Goal: Information Seeking & Learning: Learn about a topic

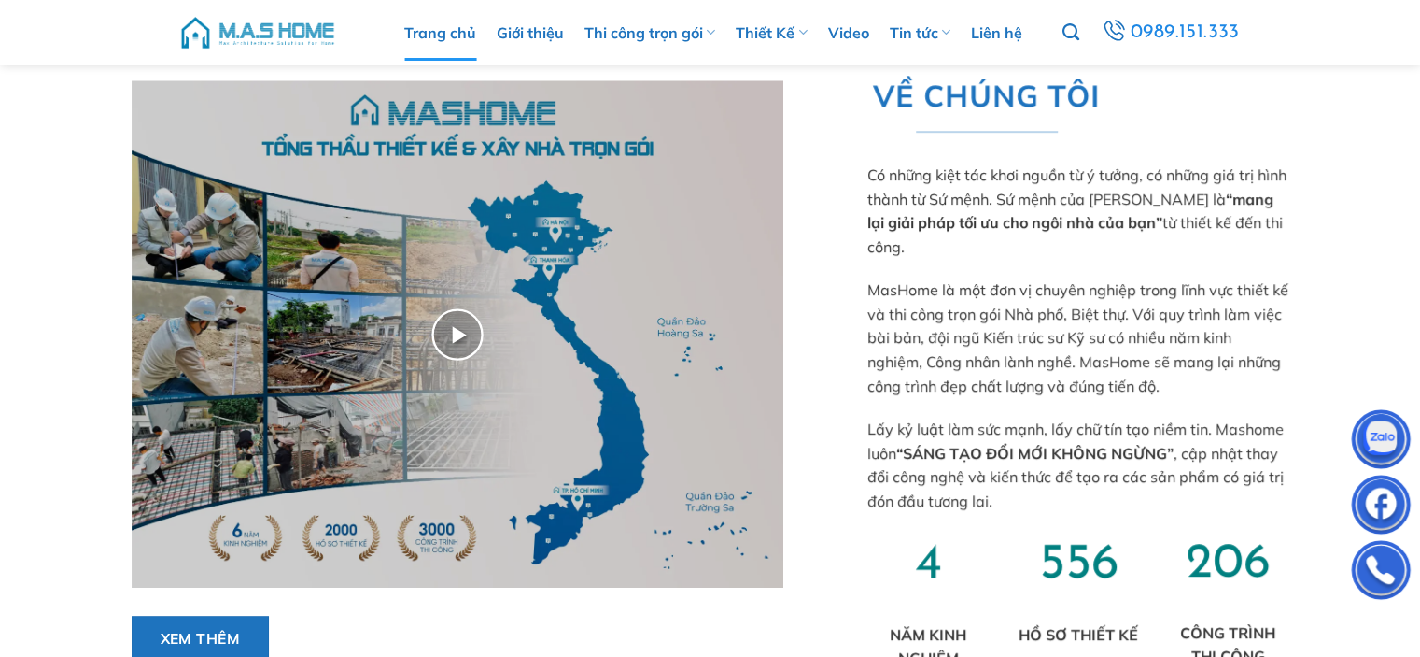
scroll to position [560, 0]
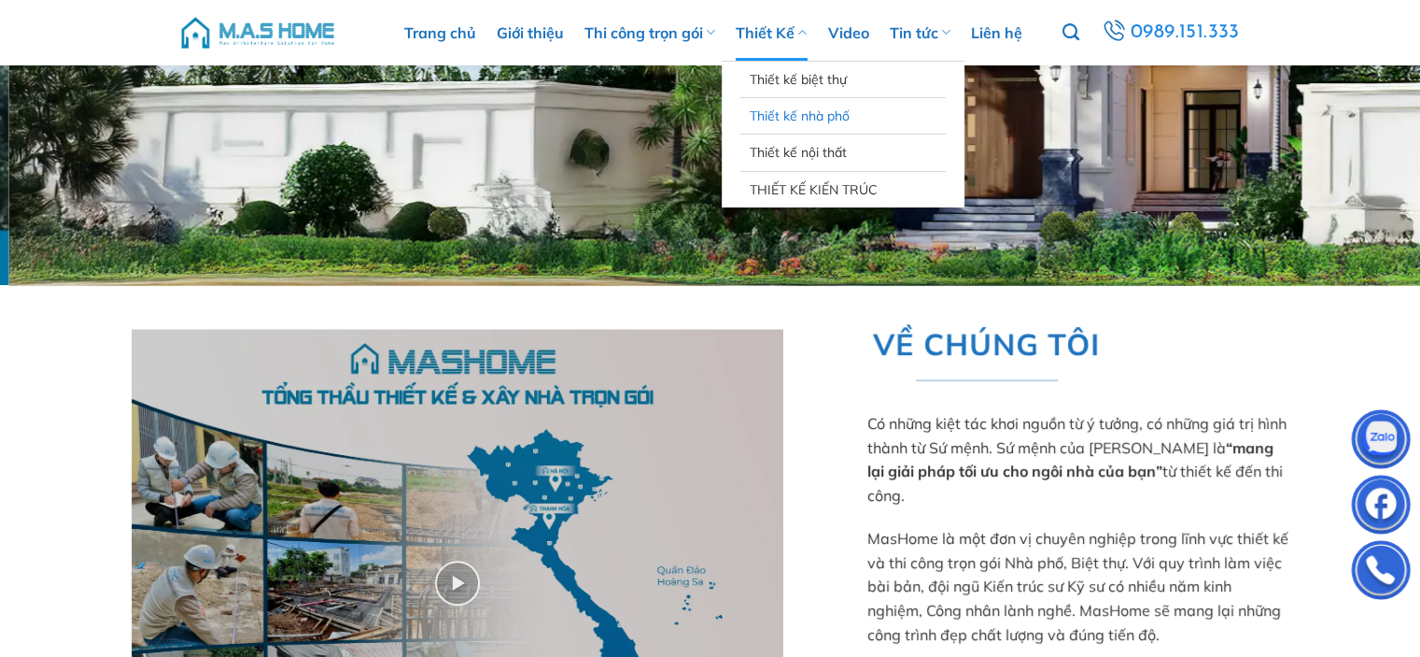
click at [804, 111] on link "Thiết kế nhà phố" at bounding box center [843, 115] width 187 height 35
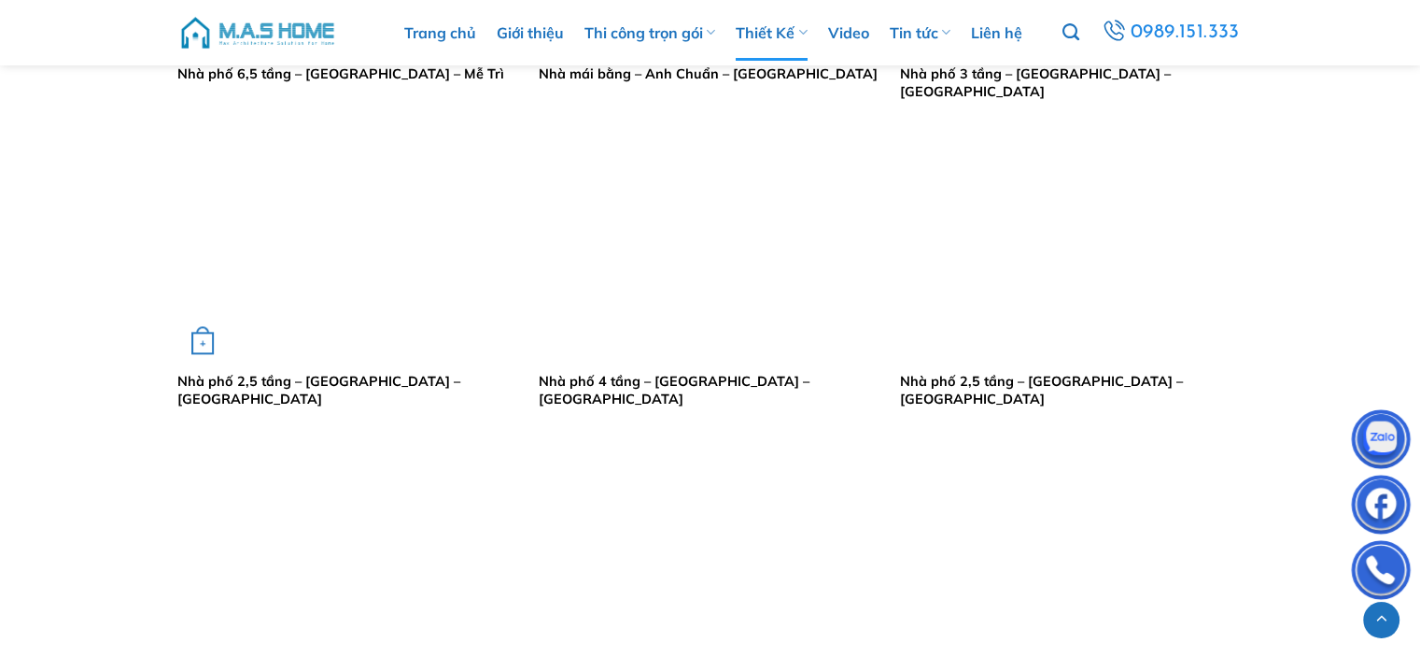
scroll to position [1961, 0]
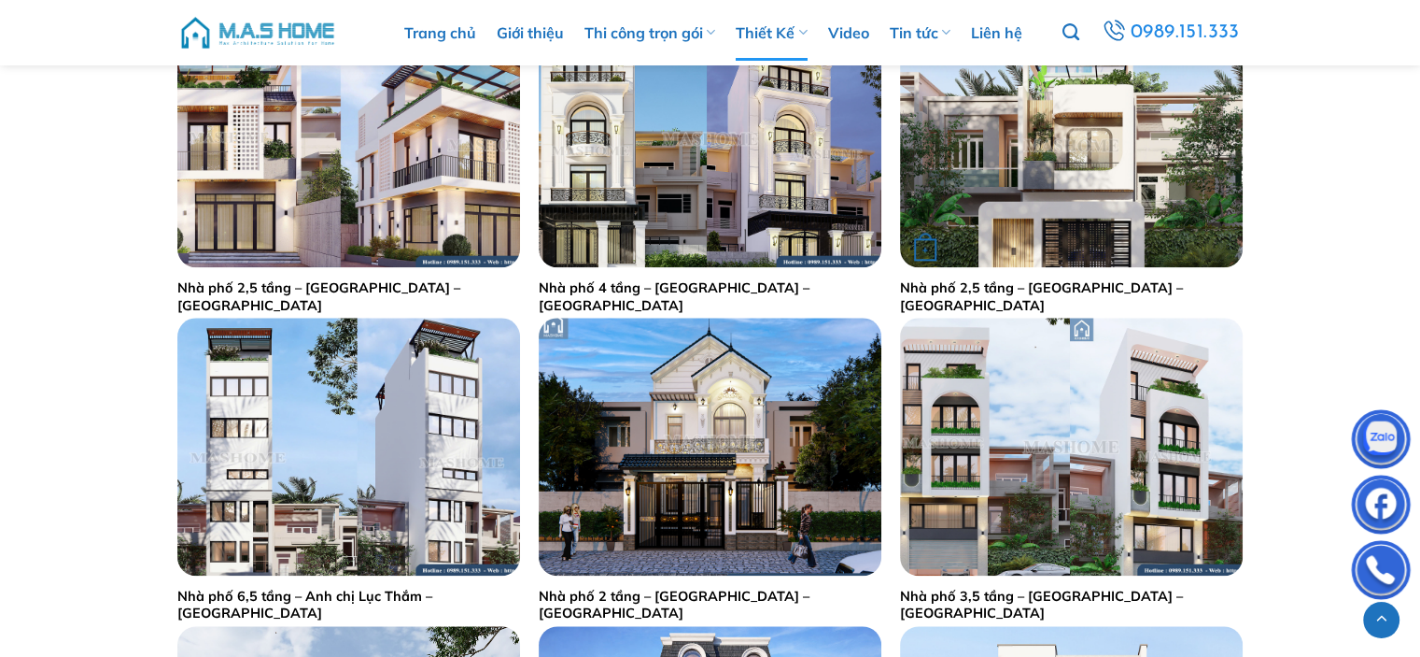
click at [1091, 224] on img "Nhà phố 2,5 tầng - Anh Thao - Hải Dương" at bounding box center [1071, 138] width 343 height 257
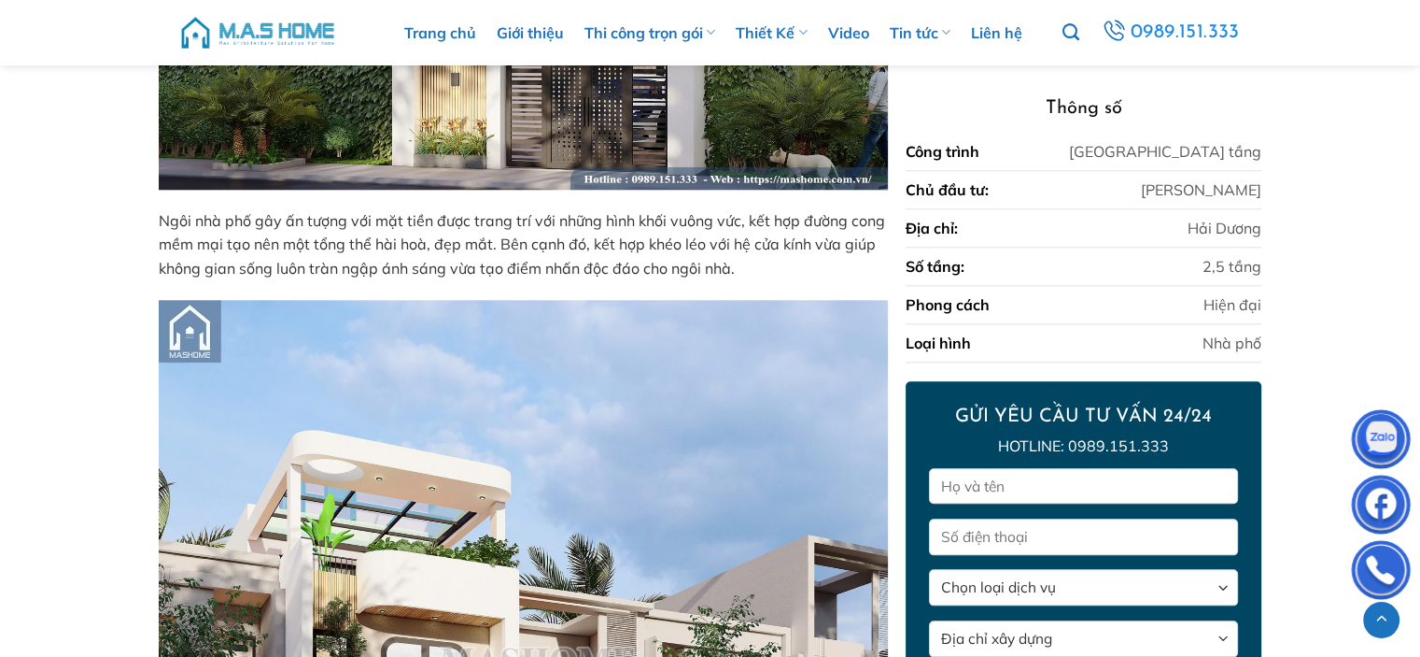
scroll to position [1868, 0]
